Goal: Navigation & Orientation: Find specific page/section

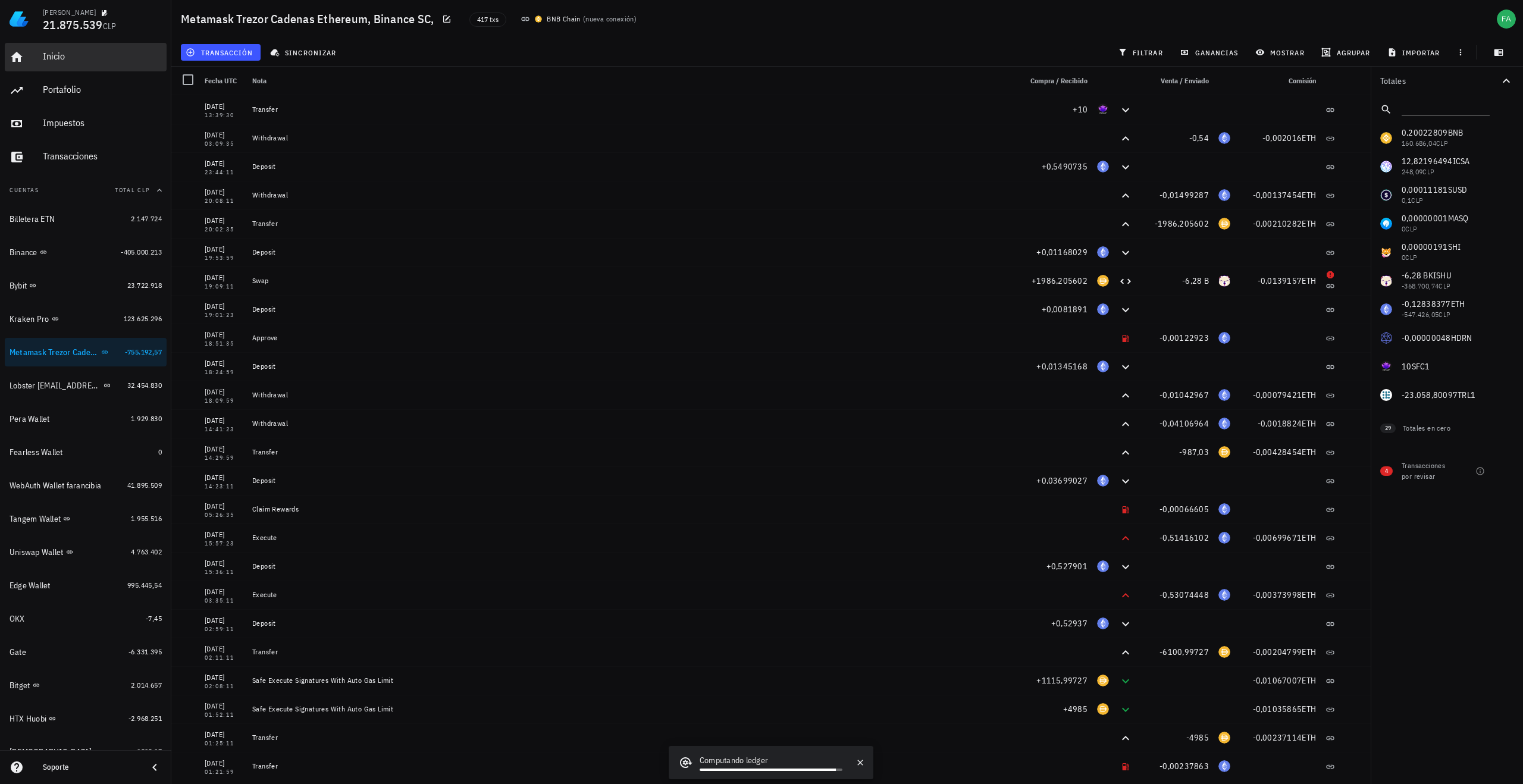
click at [57, 53] on div "Inicio" at bounding box center [102, 56] width 119 height 11
